Goal: Task Accomplishment & Management: Use online tool/utility

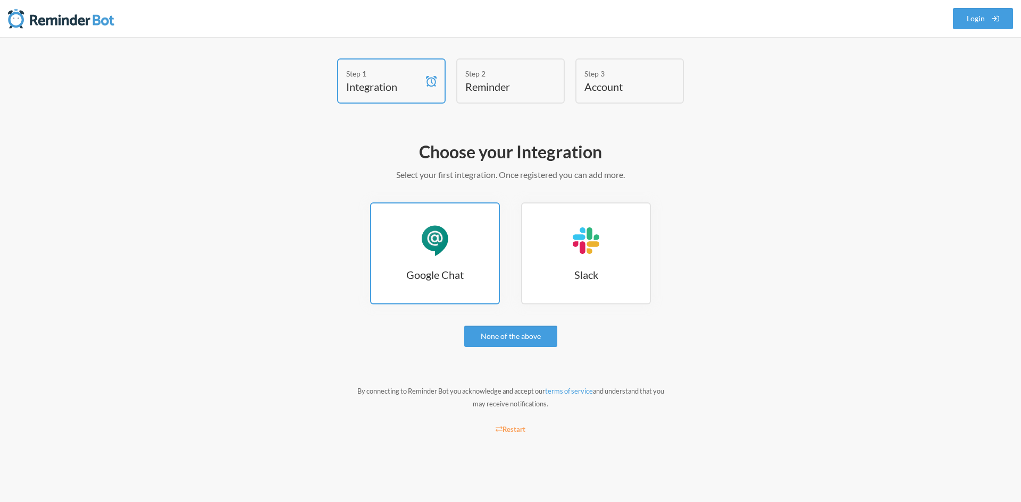
click at [463, 234] on link "Google Chat Google Chat" at bounding box center [435, 254] width 130 height 102
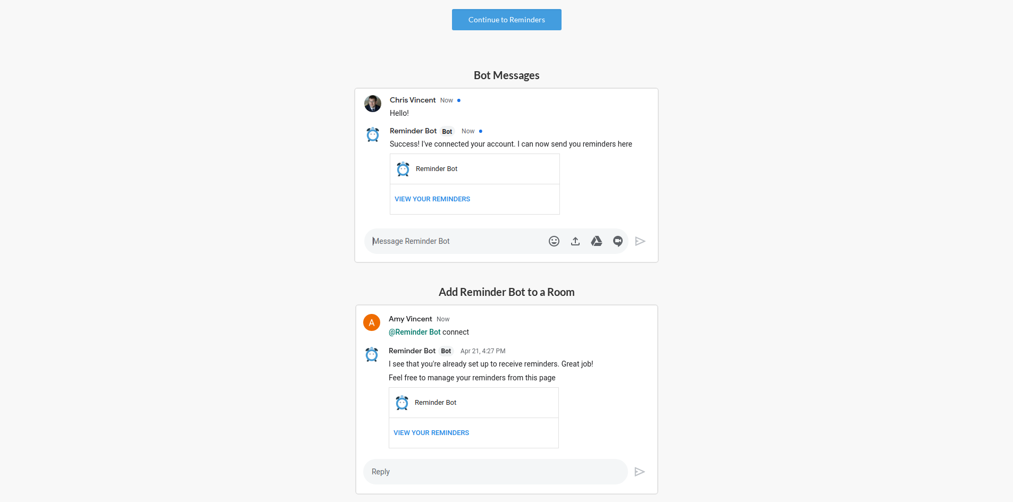
scroll to position [144, 0]
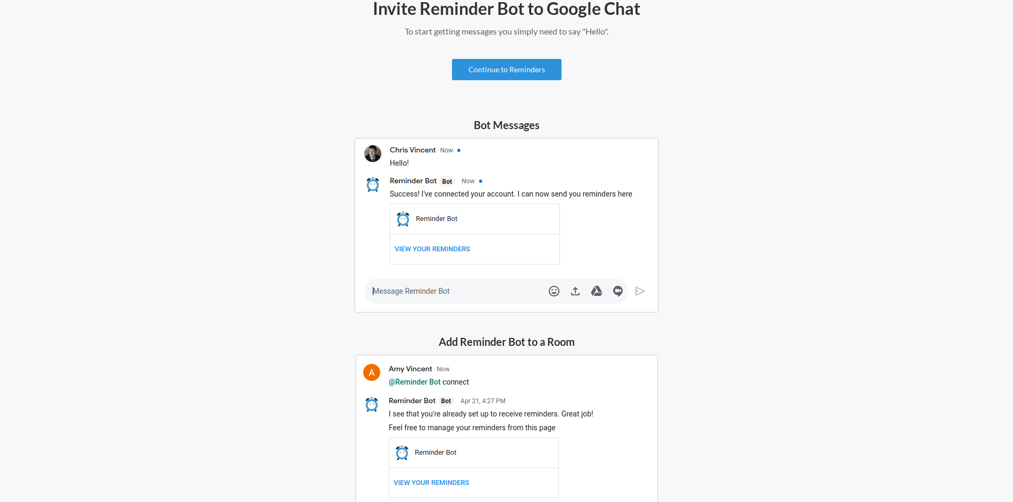
click at [494, 70] on link "Continue to Reminders" at bounding box center [506, 69] width 109 height 21
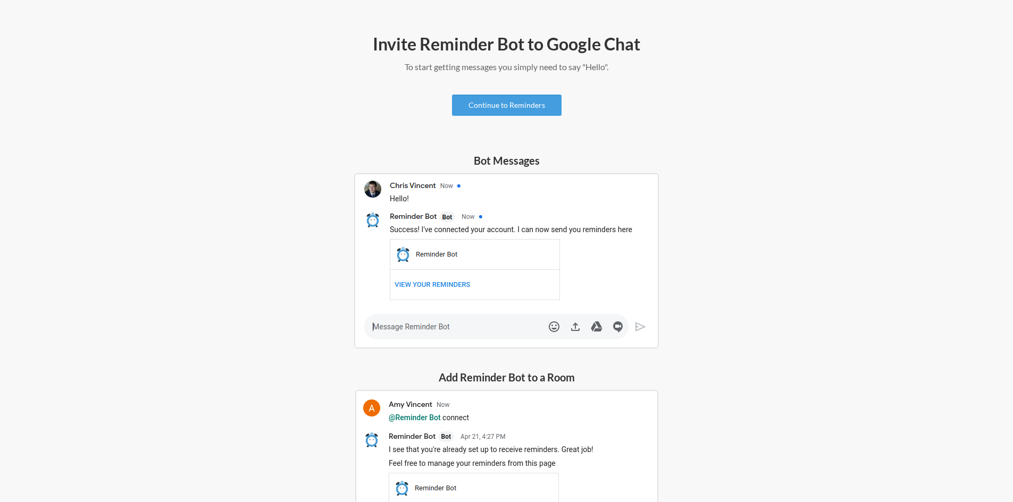
scroll to position [57, 0]
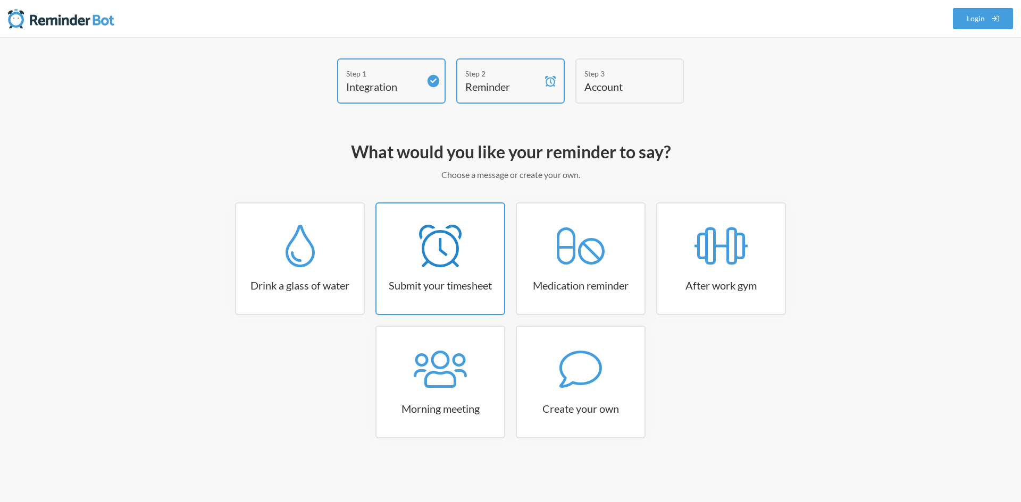
click at [416, 253] on div at bounding box center [440, 246] width 128 height 43
select select "15:30:00"
select select "true"
select select "16:30:00"
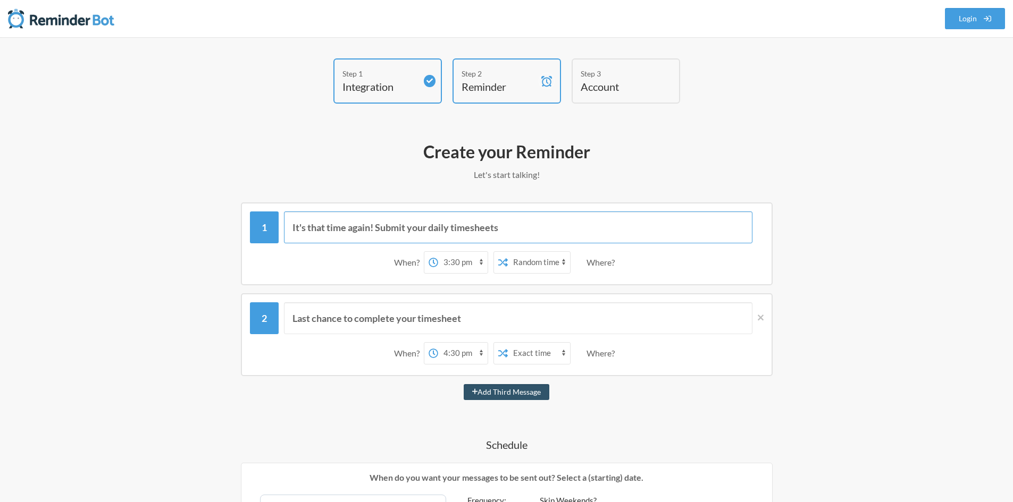
click at [386, 225] on input "It's that time again! Submit your daily timesheets" at bounding box center [518, 228] width 468 height 32
click at [478, 225] on input "It's that time again! Submit your daily timesheets" at bounding box center [518, 228] width 468 height 32
drag, startPoint x: 534, startPoint y: 230, endPoint x: 219, endPoint y: 217, distance: 314.9
click at [219, 217] on div "It's that time again! Submit your daily timesheets When? 12:00 am 12:15 am 12:3…" at bounding box center [506, 244] width 617 height 83
click at [526, 258] on select "Exact time Random time" at bounding box center [539, 262] width 62 height 21
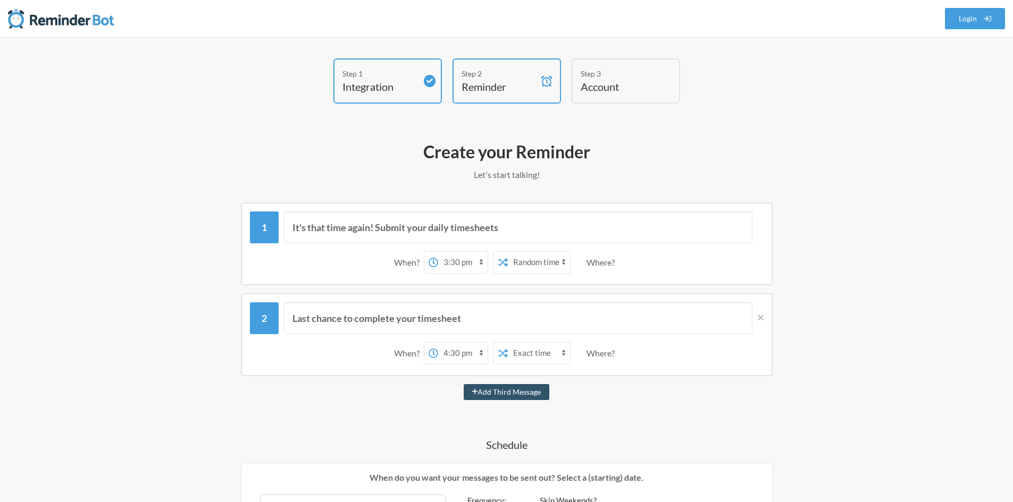
select select "false"
click at [508, 252] on select "Exact time Random time" at bounding box center [539, 262] width 62 height 21
click at [461, 258] on select "12:00 am 12:15 am 12:30 am 12:45 am 1:00 am 1:15 am 1:30 am 1:45 am 2:00 am 2:1…" at bounding box center [462, 262] width 49 height 21
select select "19:30:00"
click at [438, 252] on select "12:00 am 12:15 am 12:30 am 12:45 am 1:00 am 1:15 am 1:30 am 1:45 am 2:00 am 2:1…" at bounding box center [462, 262] width 49 height 21
